Goal: Task Accomplishment & Management: Use online tool/utility

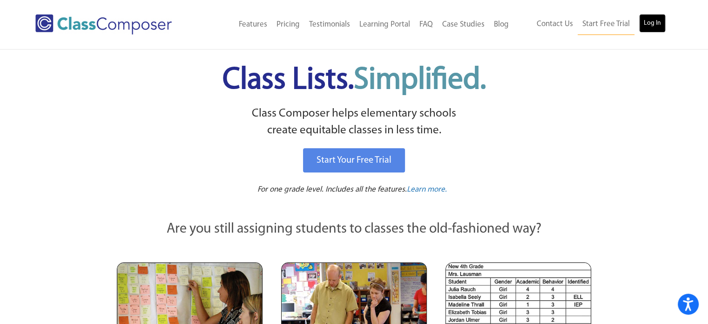
click at [647, 23] on link "Log In" at bounding box center [653, 23] width 27 height 19
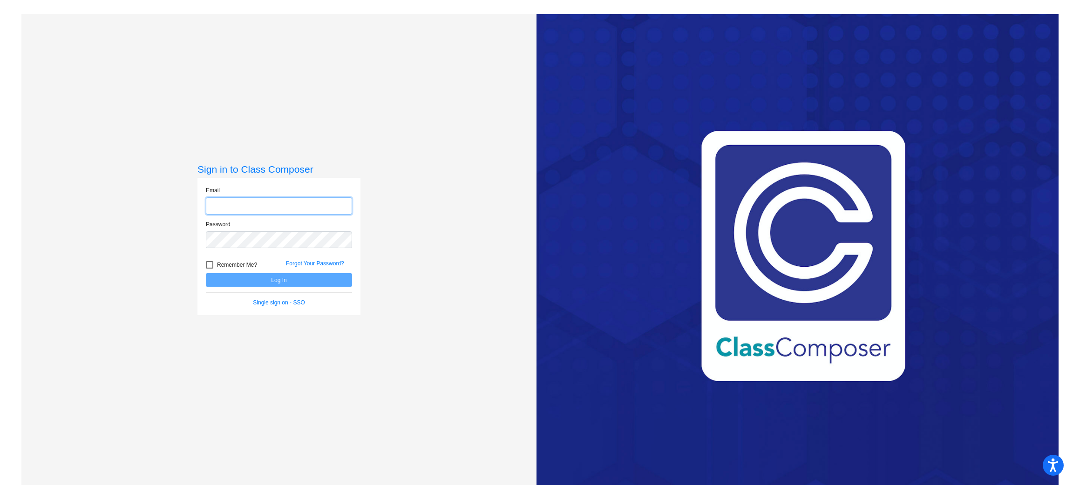
type input "sxiao@sd27j.net"
click at [319, 276] on button "Log In" at bounding box center [279, 280] width 146 height 14
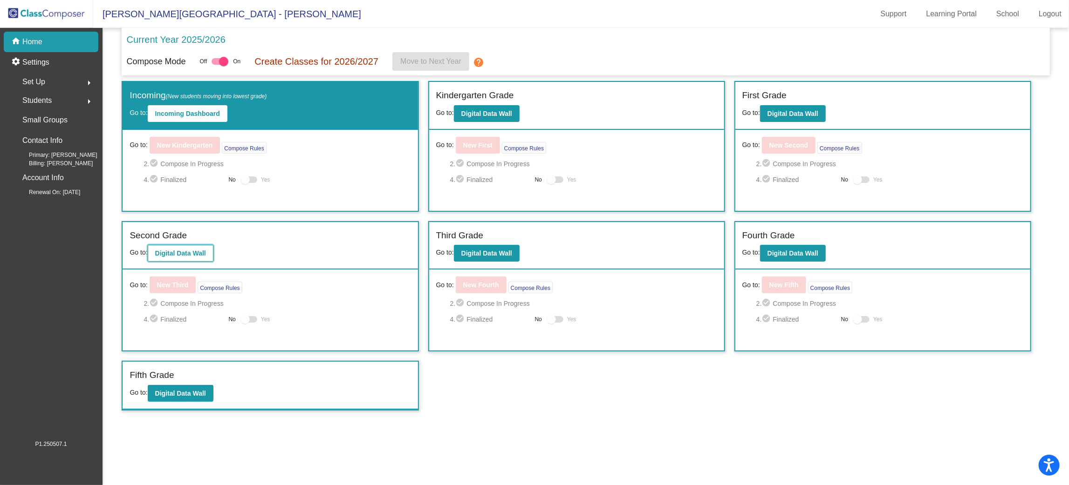
click at [189, 259] on button "Digital Data Wall" at bounding box center [181, 253] width 66 height 17
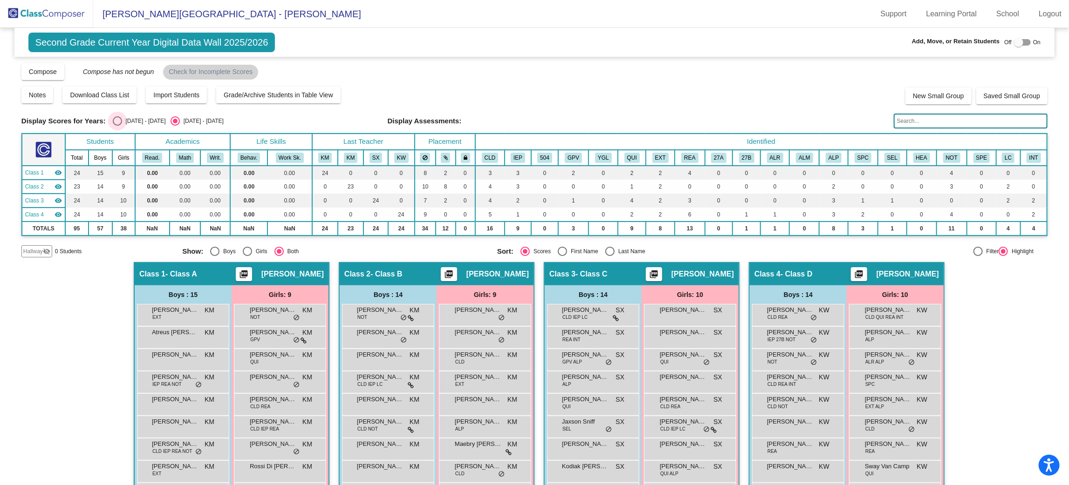
click at [114, 124] on div "Select an option" at bounding box center [117, 120] width 9 height 9
click at [117, 126] on input "2024 - 2025" at bounding box center [117, 126] width 0 height 0
radio input "true"
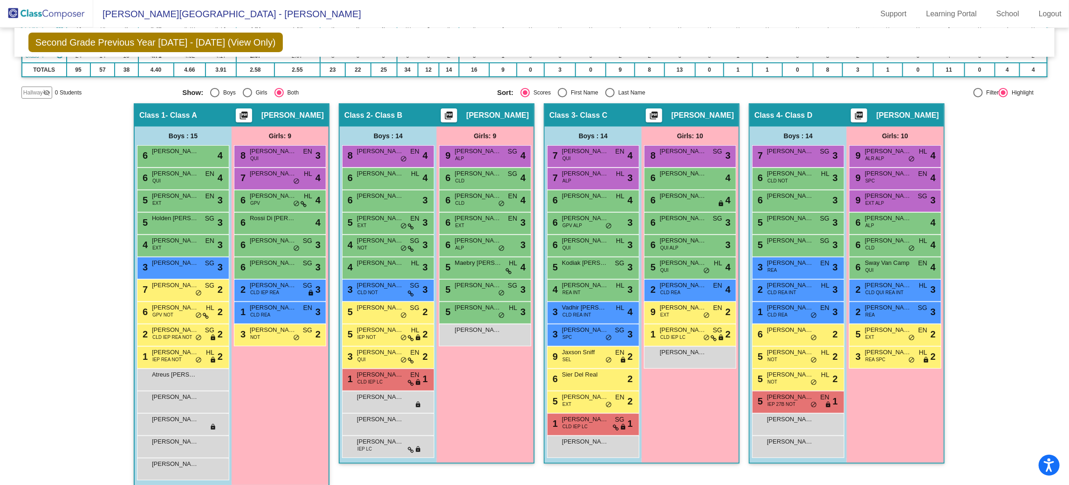
scroll to position [141, 0]
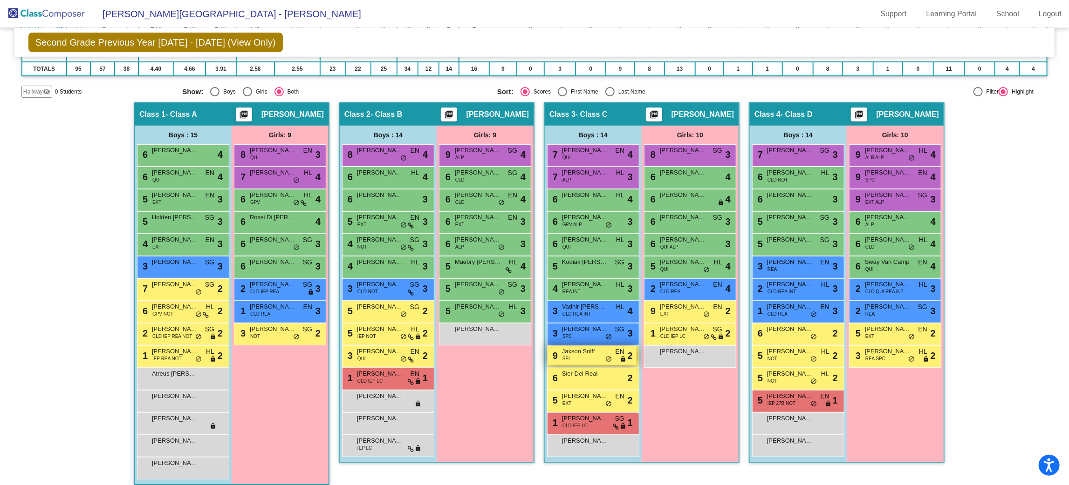
click at [572, 350] on span "Jaxson Sniff" at bounding box center [585, 351] width 47 height 9
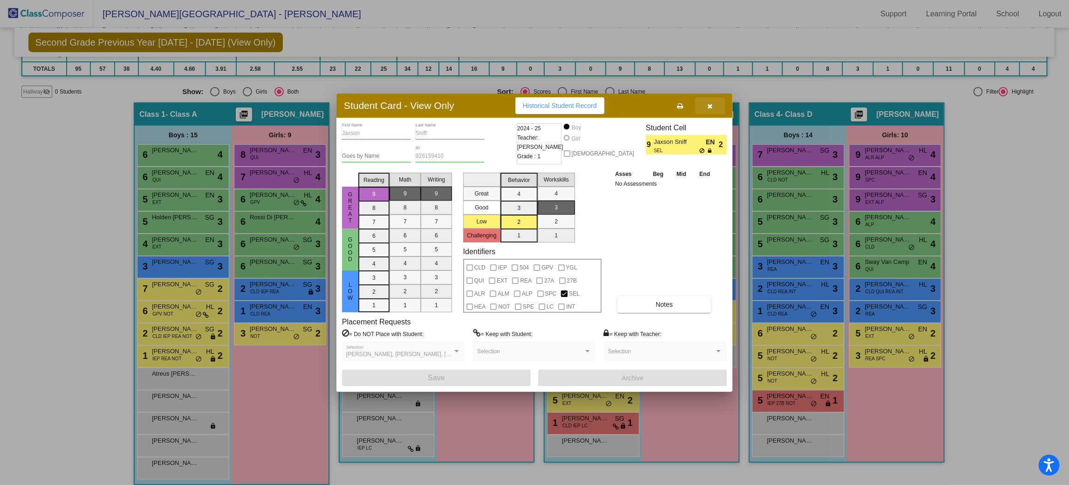
click at [712, 99] on button "button" at bounding box center [710, 105] width 30 height 17
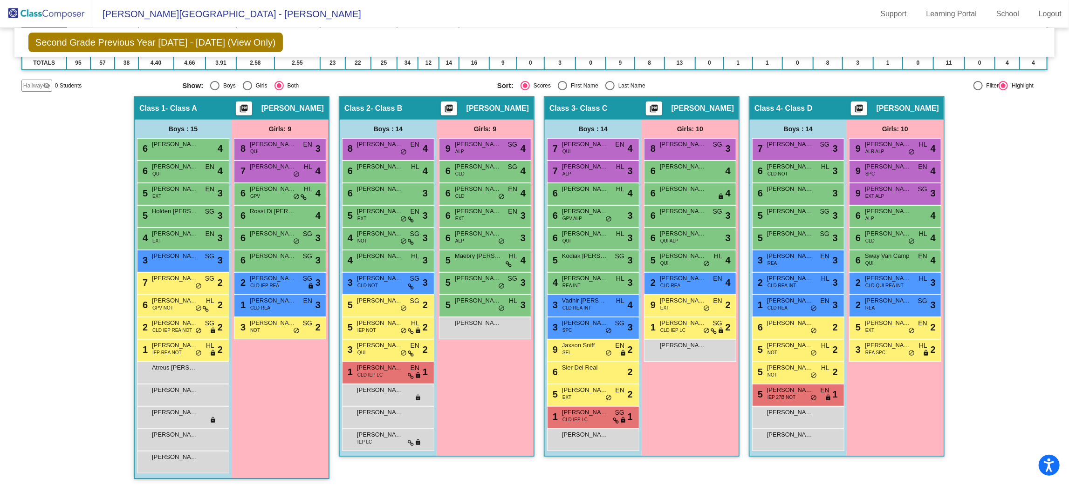
scroll to position [0, 0]
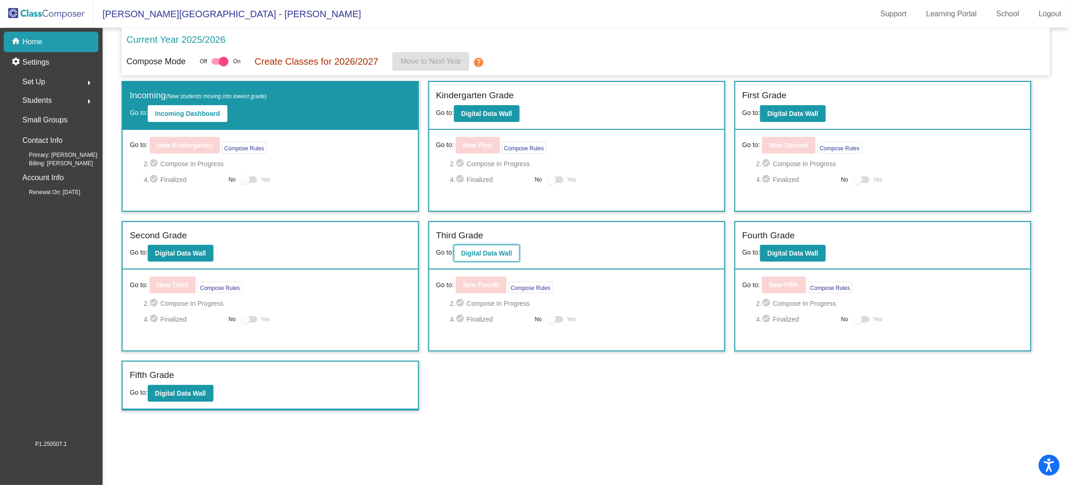
click at [502, 245] on button "Digital Data Wall" at bounding box center [487, 253] width 66 height 17
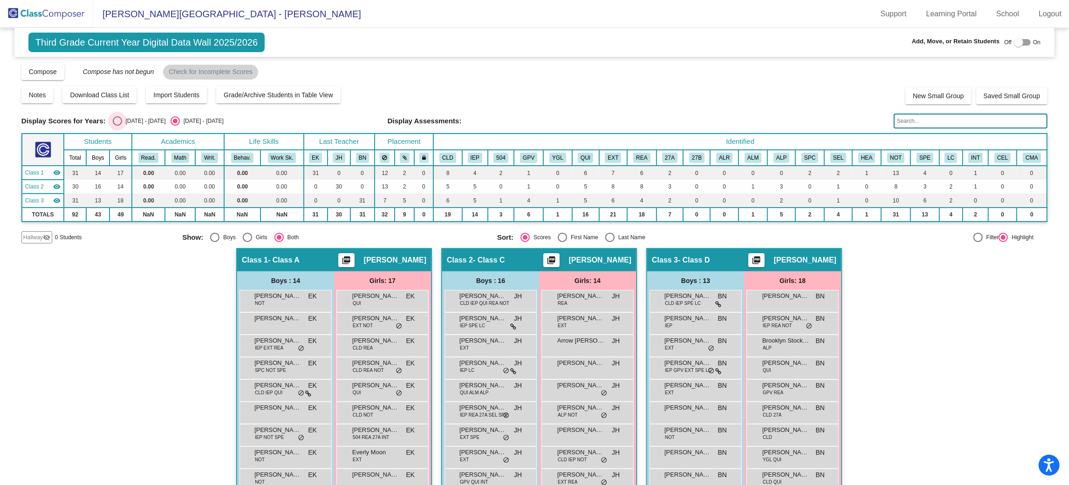
click at [119, 121] on div "Select an option" at bounding box center [117, 120] width 9 height 9
click at [117, 126] on input "2024 - 2025" at bounding box center [117, 126] width 0 height 0
radio input "true"
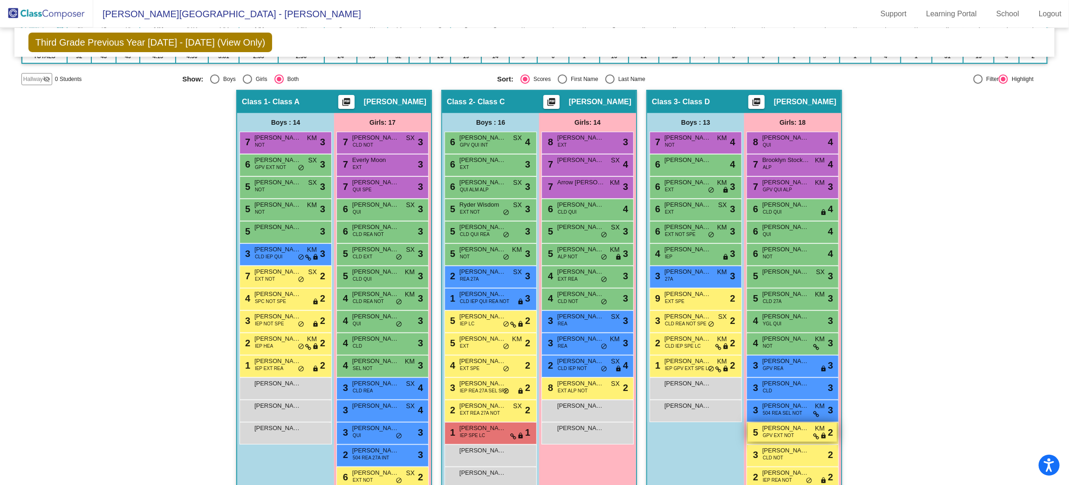
scroll to position [200, 0]
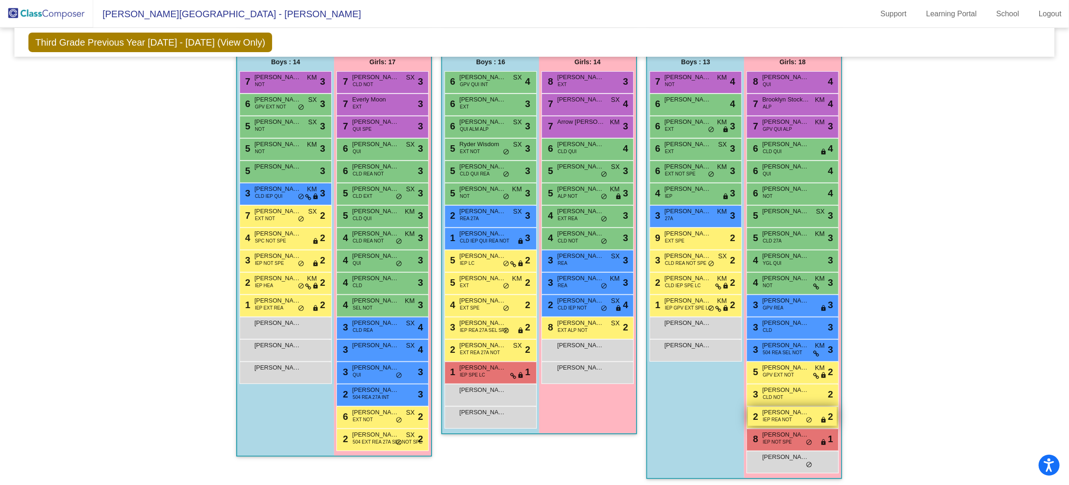
click at [783, 419] on span "IEP REA NOT" at bounding box center [776, 419] width 29 height 7
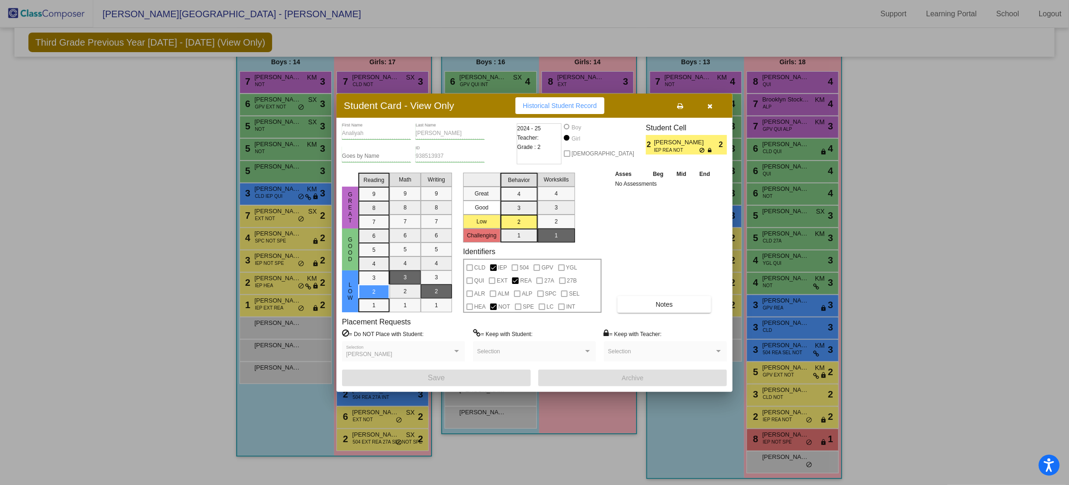
click at [716, 103] on button "button" at bounding box center [710, 105] width 30 height 17
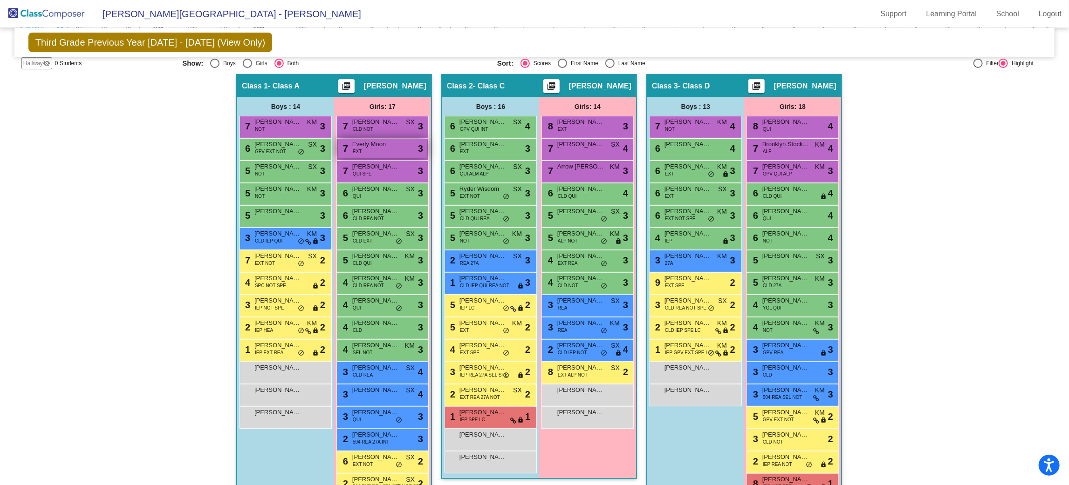
scroll to position [0, 0]
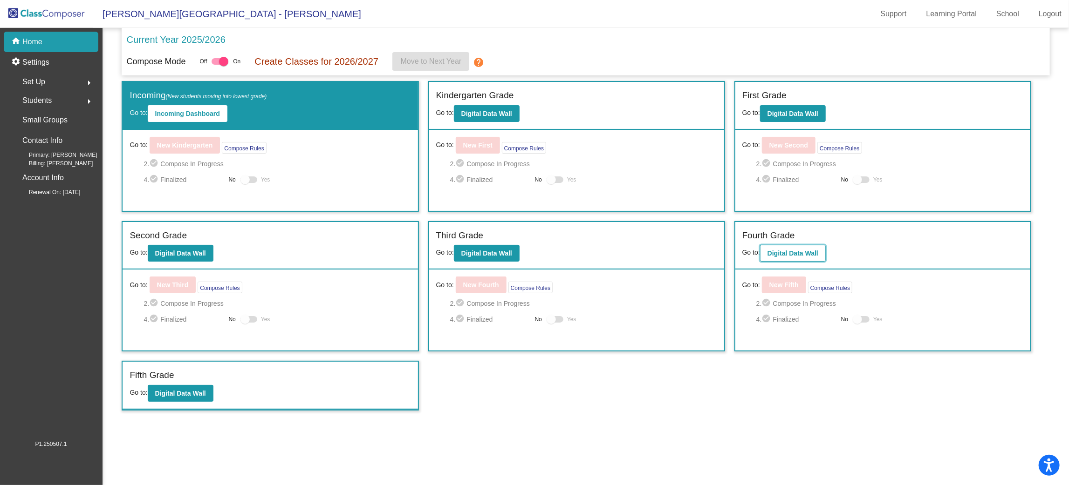
click at [821, 249] on button "Digital Data Wall" at bounding box center [793, 253] width 66 height 17
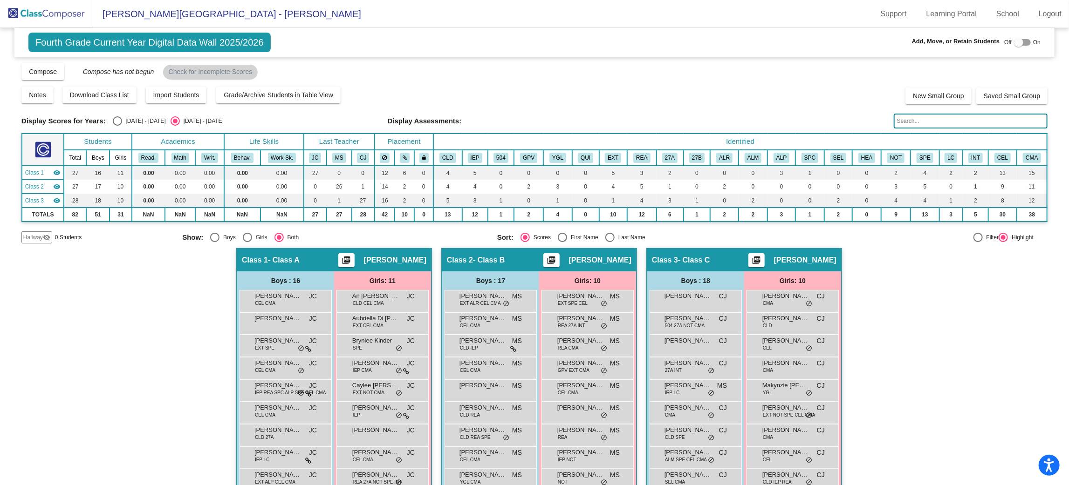
click at [116, 122] on div "Select an option" at bounding box center [117, 120] width 9 height 9
click at [117, 126] on input "2024 - 2025" at bounding box center [117, 126] width 0 height 0
radio input "true"
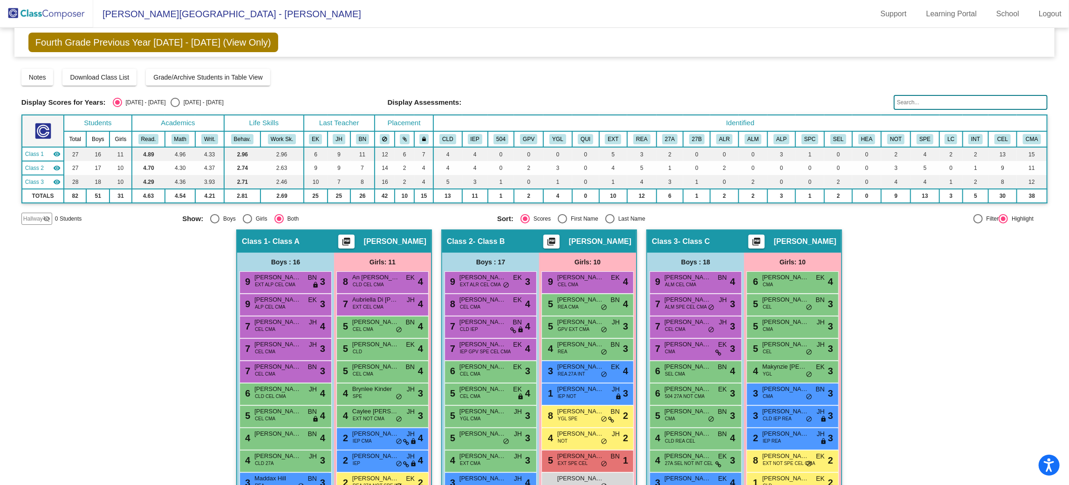
scroll to position [140, 0]
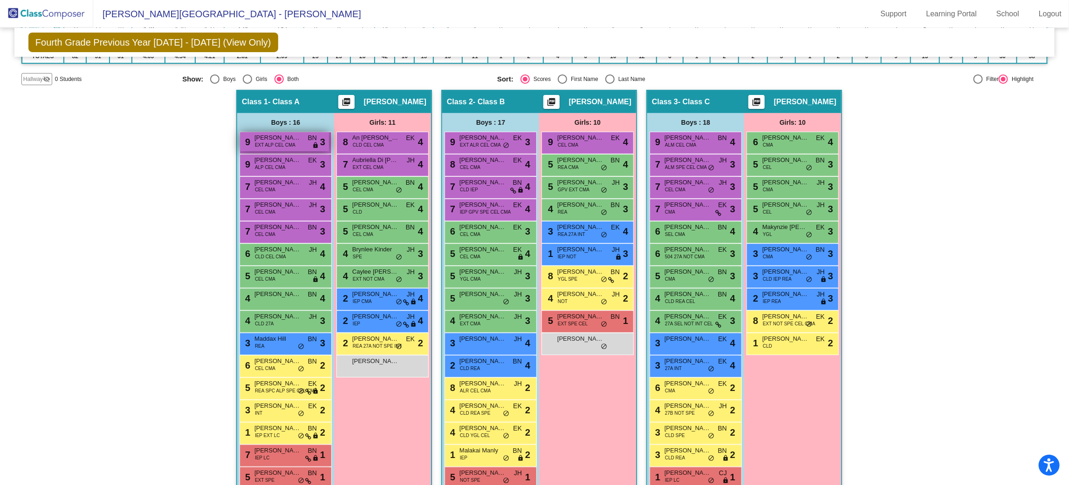
click at [295, 145] on div "9 Jett Xiao EXT ALP CEL CMA BN lock do_not_disturb_alt 3" at bounding box center [284, 141] width 89 height 19
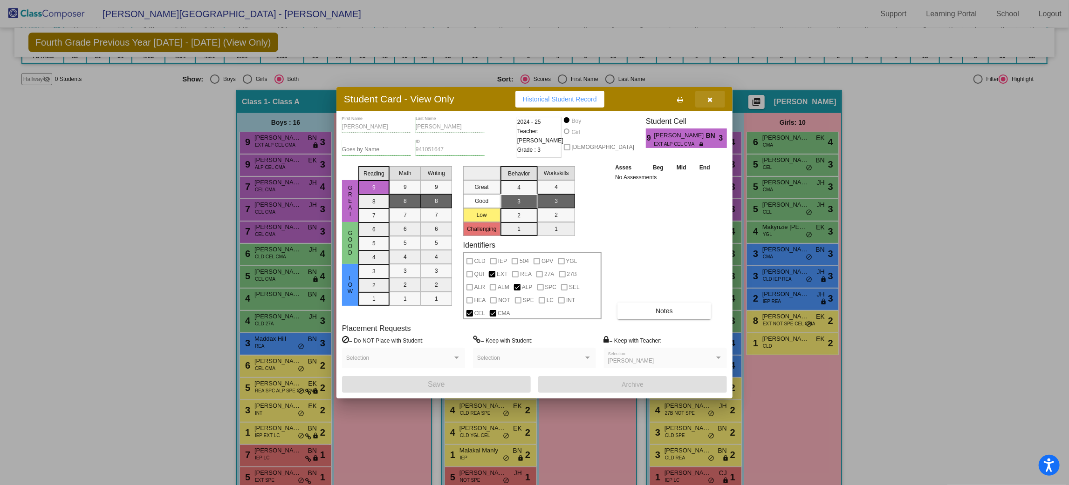
click at [709, 102] on icon "button" at bounding box center [710, 99] width 5 height 7
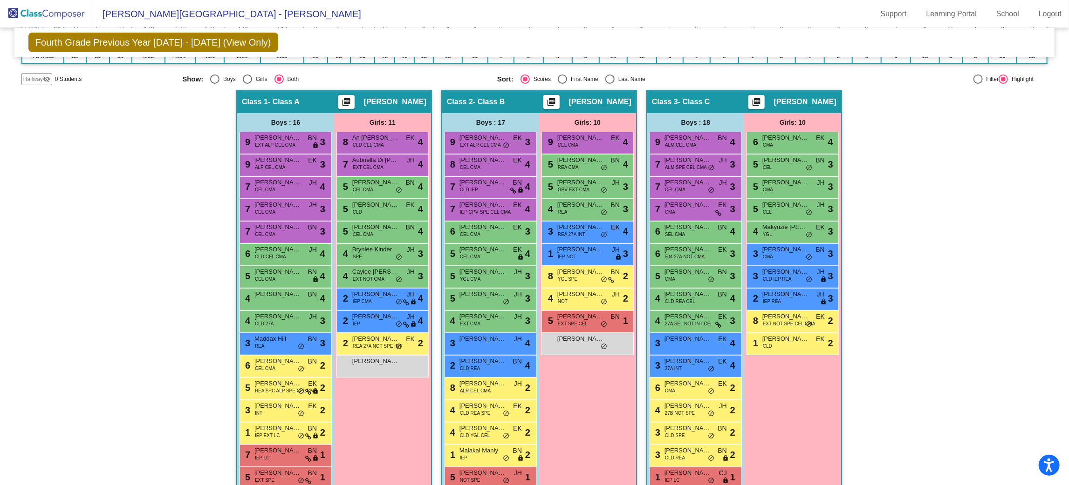
scroll to position [0, 0]
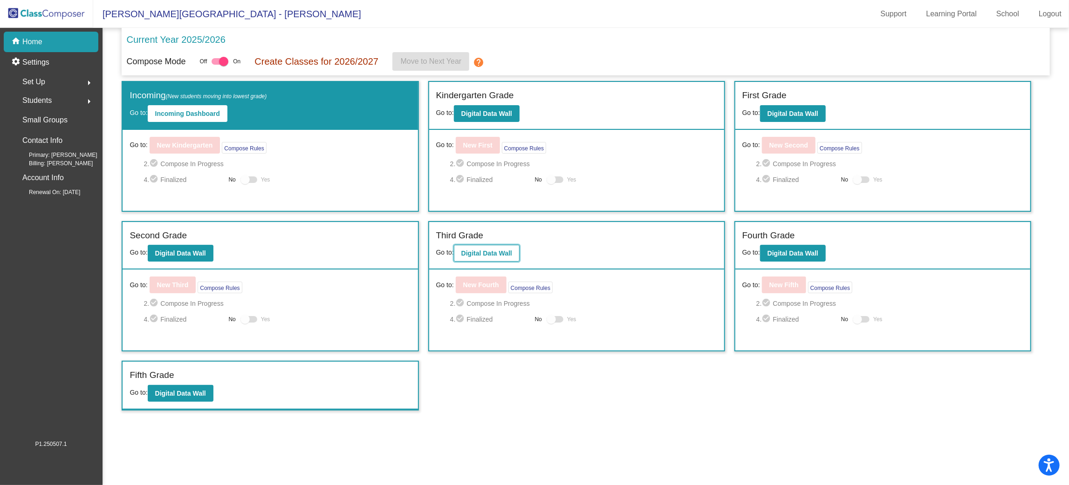
click at [511, 250] on b "Digital Data Wall" at bounding box center [486, 253] width 51 height 7
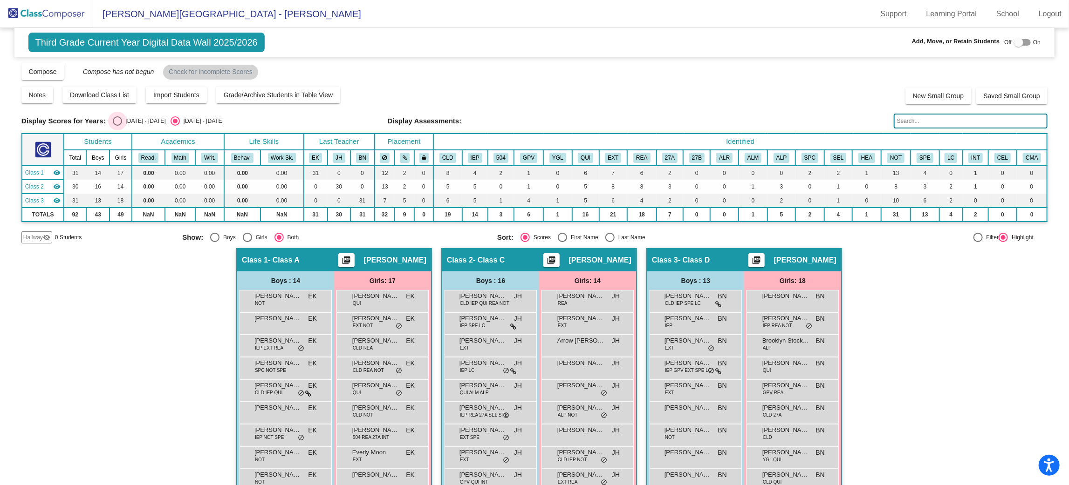
click at [117, 122] on div "Select an option" at bounding box center [117, 120] width 9 height 9
click at [117, 126] on input "2024 - 2025" at bounding box center [117, 126] width 0 height 0
radio input "true"
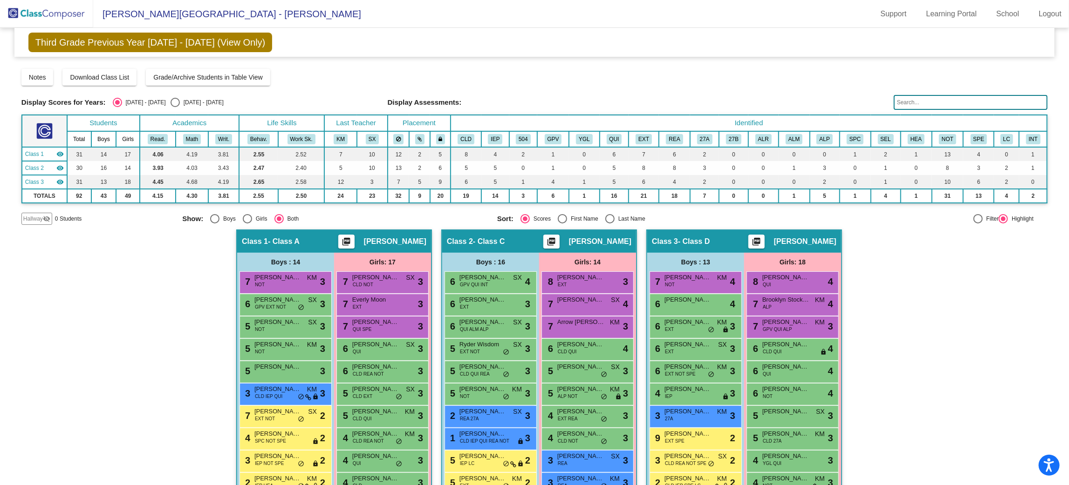
drag, startPoint x: 951, startPoint y: 390, endPoint x: 963, endPoint y: 389, distance: 11.7
click at [955, 389] on div "Hallway - Hallway Class picture_as_pdf Add Student First Name Last Name Student…" at bounding box center [534, 459] width 1026 height 459
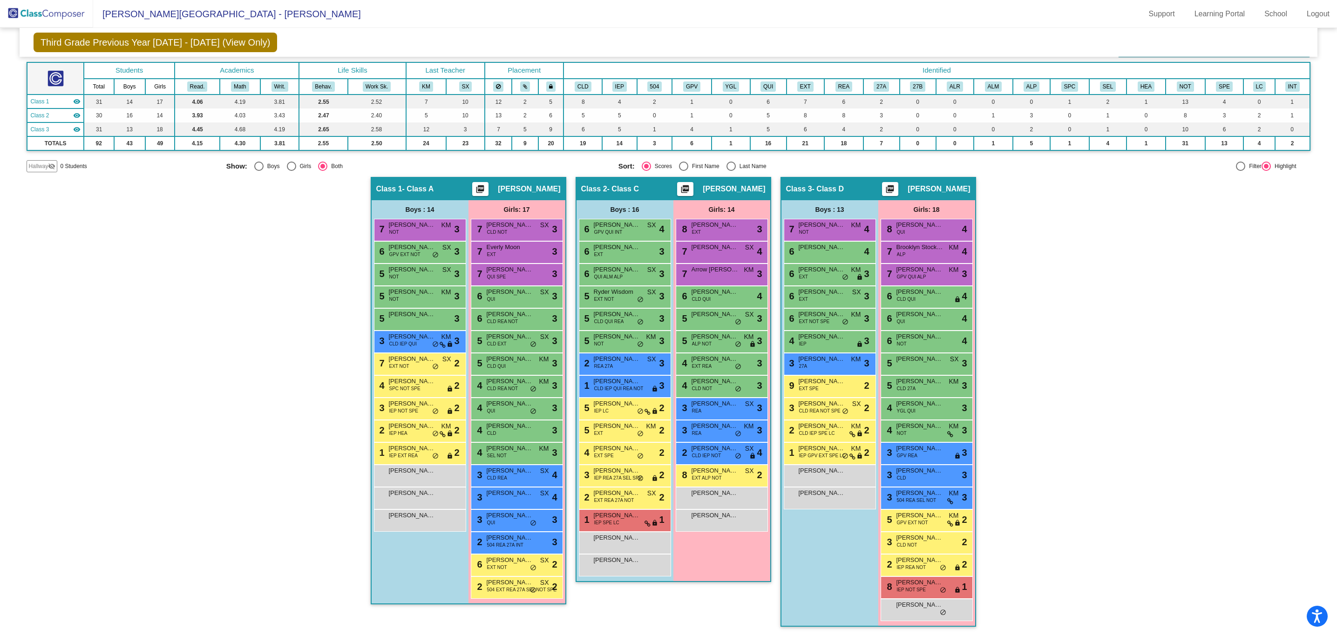
scroll to position [52, 0]
